Goal: Obtain resource: Download file/media

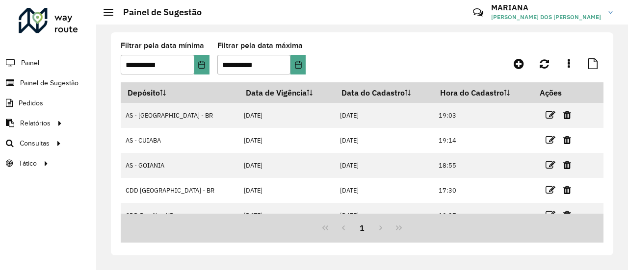
scroll to position [87, 0]
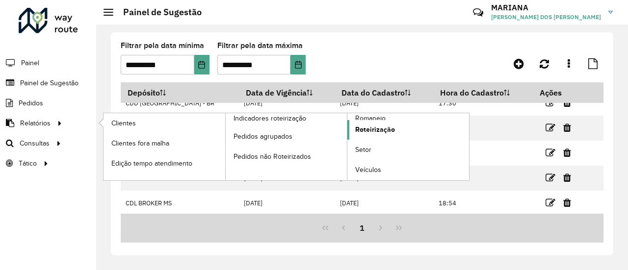
click at [370, 131] on span "Roteirização" at bounding box center [375, 130] width 40 height 10
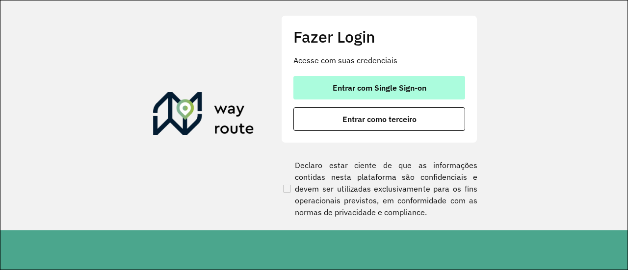
click at [355, 90] on span "Entrar com Single Sign-on" at bounding box center [379, 88] width 94 height 8
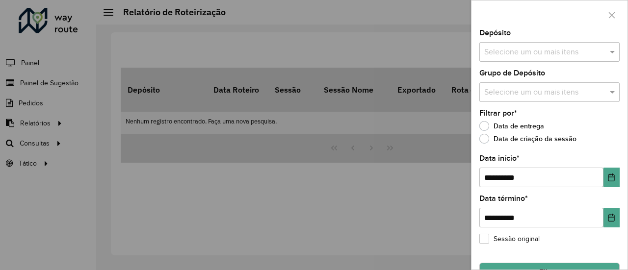
click at [575, 48] on input "text" at bounding box center [545, 53] width 126 height 12
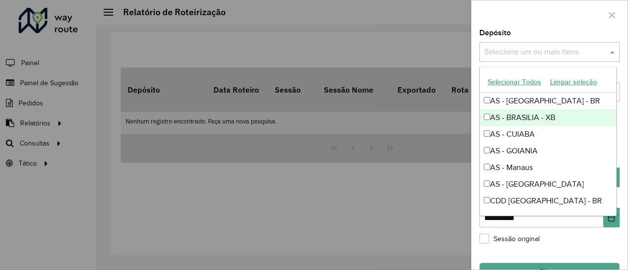
scroll to position [89, 0]
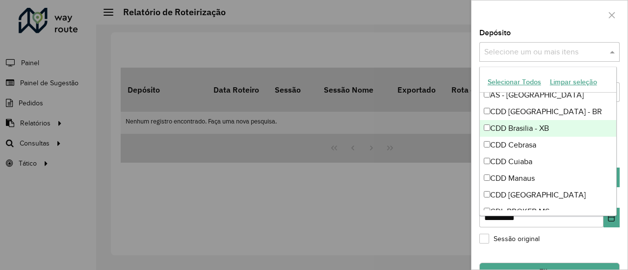
click at [532, 128] on div "CDD Brasilia - XB" at bounding box center [548, 128] width 137 height 17
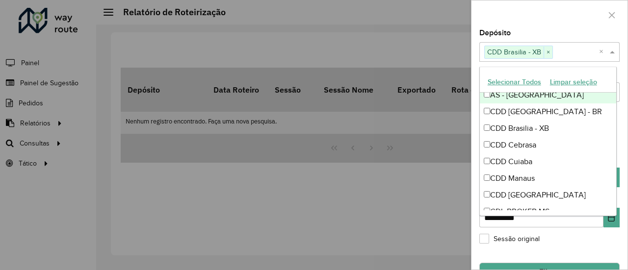
click at [562, 34] on div "Depósito Selecione um ou mais itens CDD Brasilia - XB × ×" at bounding box center [549, 45] width 140 height 32
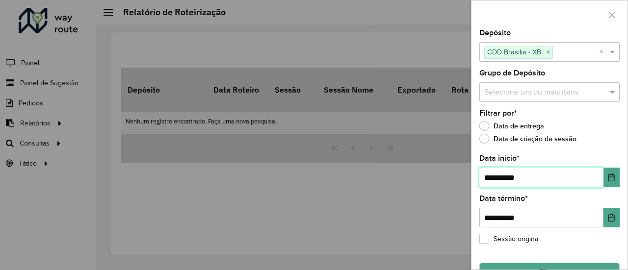
click at [527, 178] on input "**********" at bounding box center [541, 178] width 124 height 20
click at [614, 183] on button "Choose Date" at bounding box center [611, 178] width 16 height 20
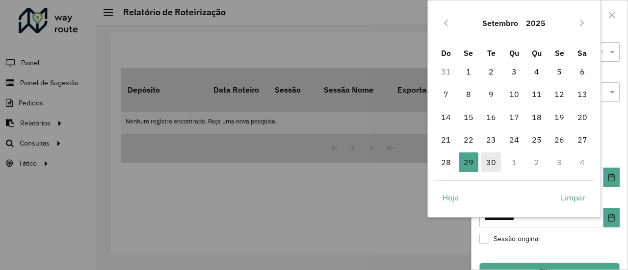
click at [496, 159] on span "30" at bounding box center [491, 163] width 20 height 20
type input "**********"
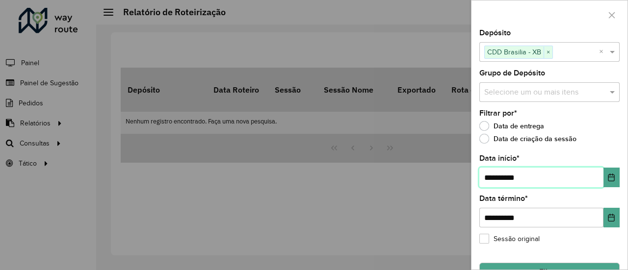
scroll to position [23, 0]
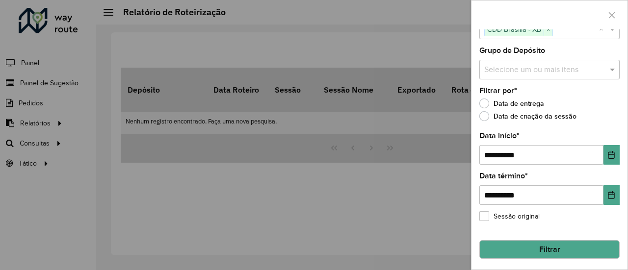
click at [544, 240] on button "Filtrar" at bounding box center [549, 249] width 140 height 19
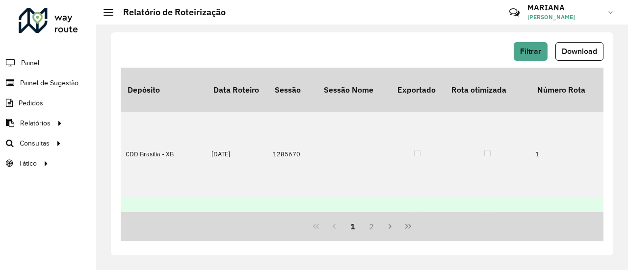
scroll to position [104, 0]
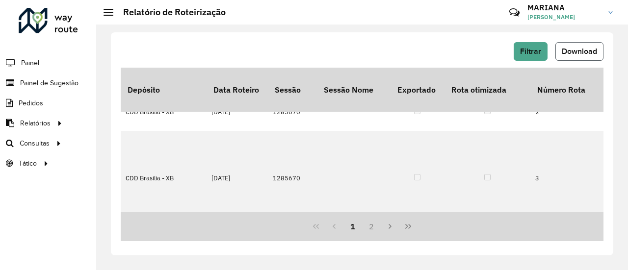
click at [574, 55] on span "Download" at bounding box center [578, 51] width 35 height 8
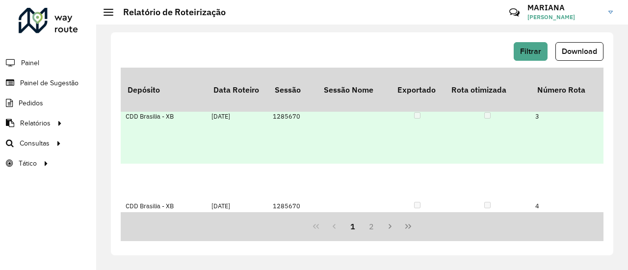
scroll to position [284, 0]
